Goal: Task Accomplishment & Management: Manage account settings

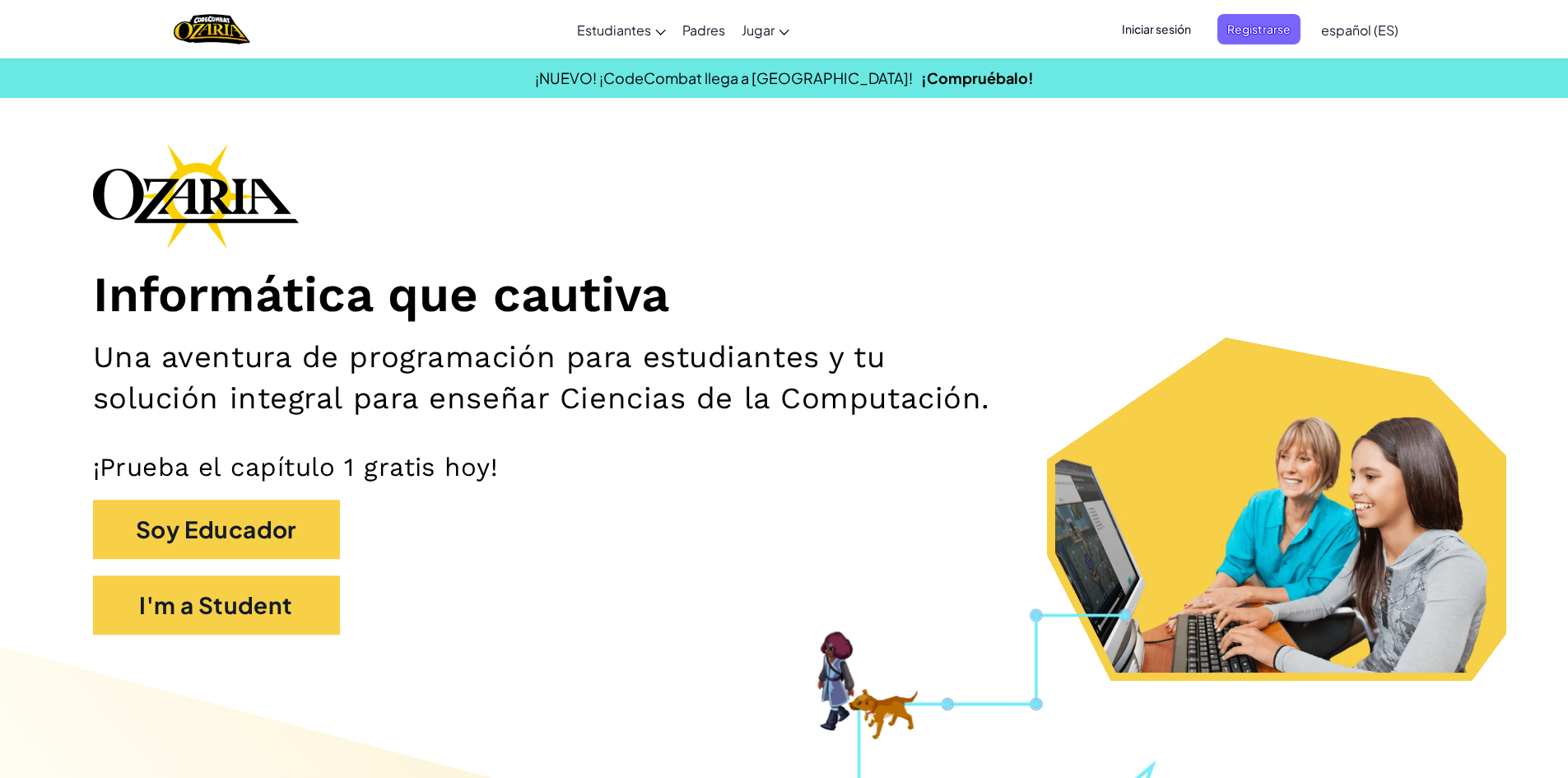
click at [1126, 26] on span "Iniciar sesión" at bounding box center [1155, 29] width 89 height 31
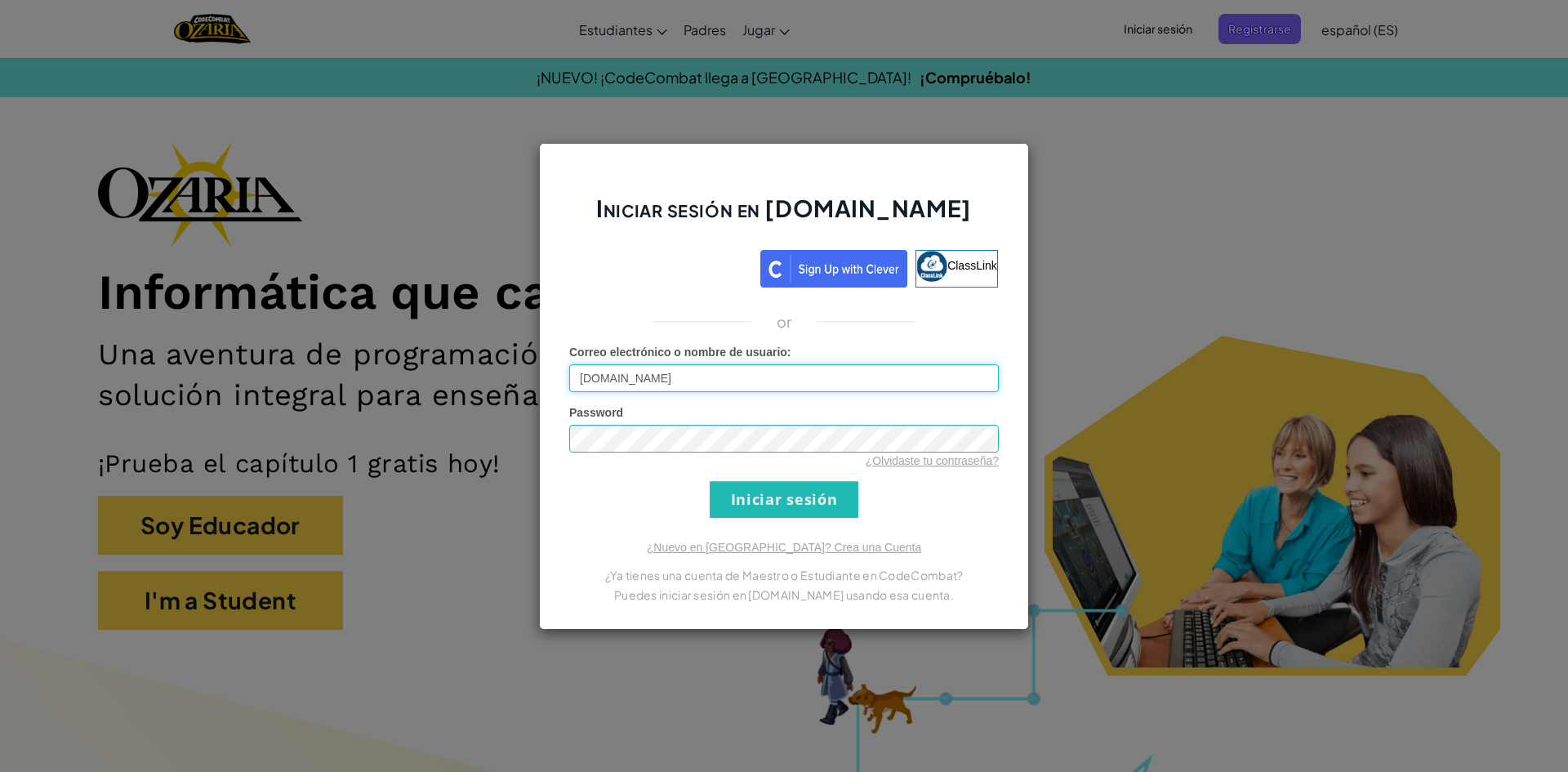
click at [637, 376] on input "[DOMAIN_NAME]" at bounding box center [784, 378] width 430 height 28
click at [643, 384] on input "[DOMAIN_NAME]" at bounding box center [784, 378] width 430 height 28
click at [638, 379] on input "[DOMAIN_NAME]" at bounding box center [784, 378] width 430 height 28
click at [746, 388] on input "[EMAIL_ADDRESS][DOMAIN_NAME]" at bounding box center [784, 378] width 430 height 28
type input "[EMAIL_ADDRESS][DOMAIN_NAME]"
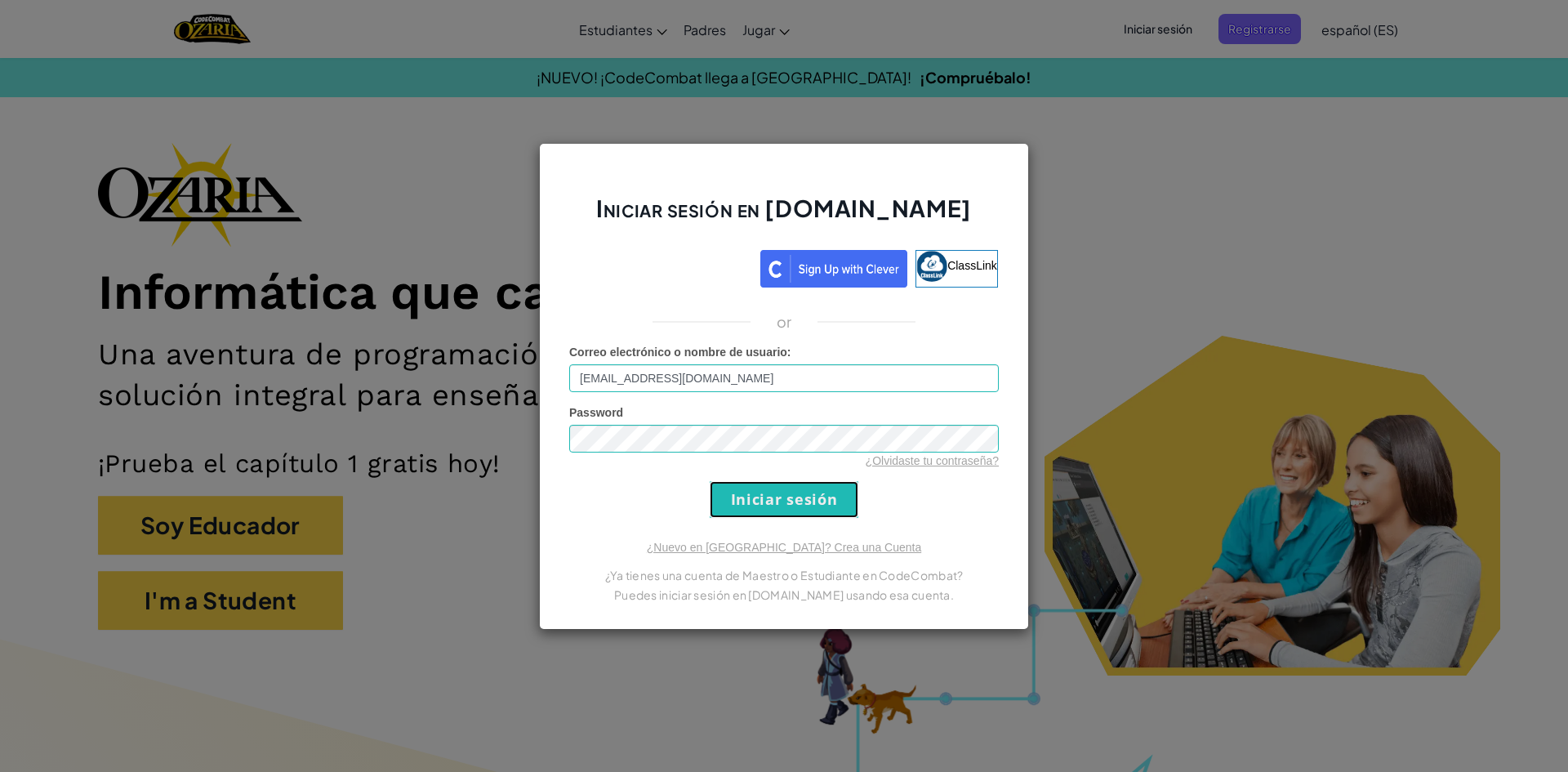
click at [752, 506] on input "Iniciar sesión" at bounding box center [784, 500] width 148 height 37
